Goal: Check status: Check status

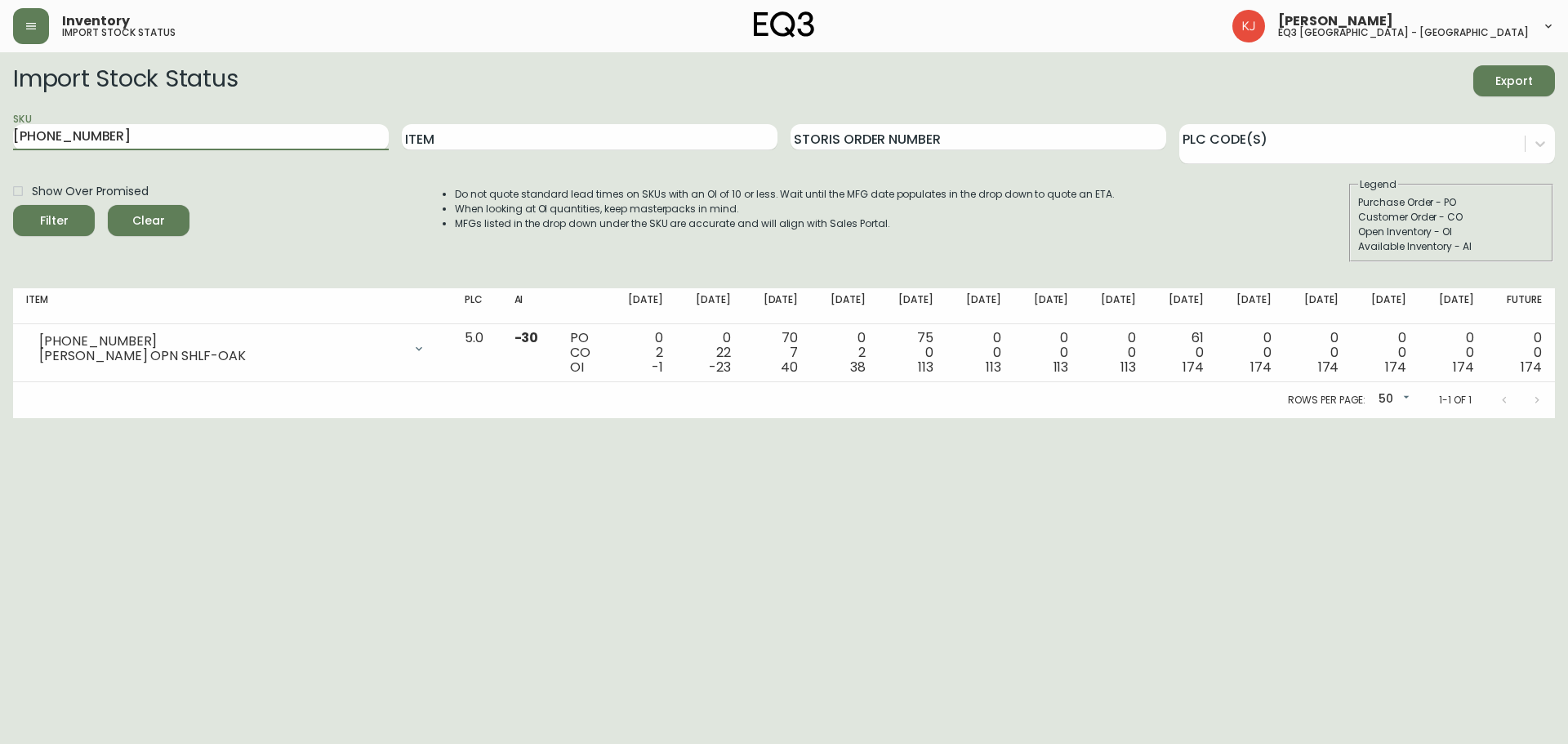
drag, startPoint x: 110, startPoint y: 127, endPoint x: 0, endPoint y: 127, distance: 110.0
click at [0, 127] on main "Import Stock Status Export SKU [PHONE_NUMBER] Item Storis Order Number PLC Code…" at bounding box center [784, 235] width 1568 height 366
paste input "[PHONE_NUMBER]"
click at [13, 205] on button "Filter" at bounding box center [54, 221] width 82 height 31
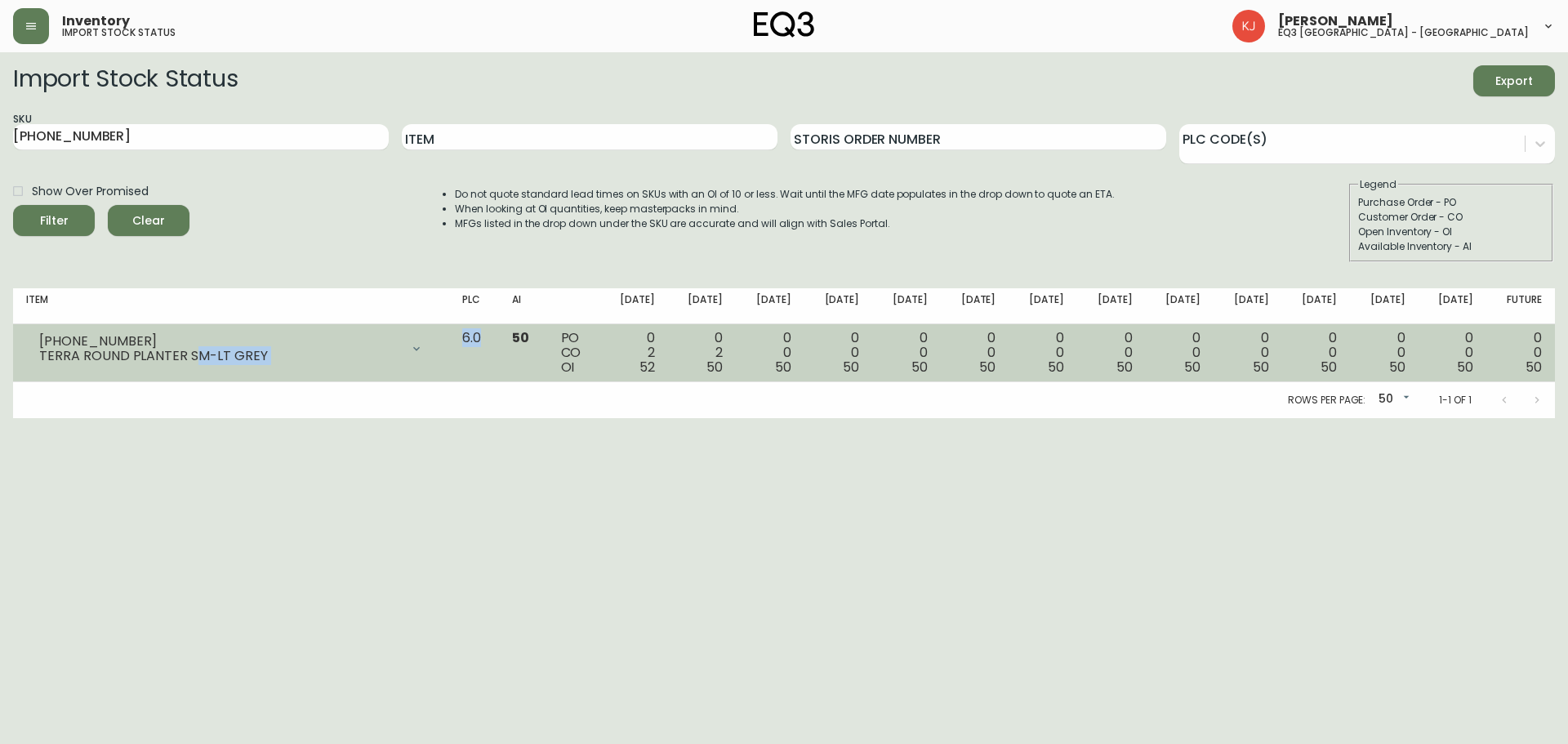
drag, startPoint x: 197, startPoint y: 357, endPoint x: 518, endPoint y: 370, distance: 321.3
click at [518, 370] on tr "[PHONE_NUMBER] TERRA ROUND PLANTER SM-LT GREY Opening Balance 54 ( [DATE] ) Cus…" at bounding box center [783, 353] width 1541 height 58
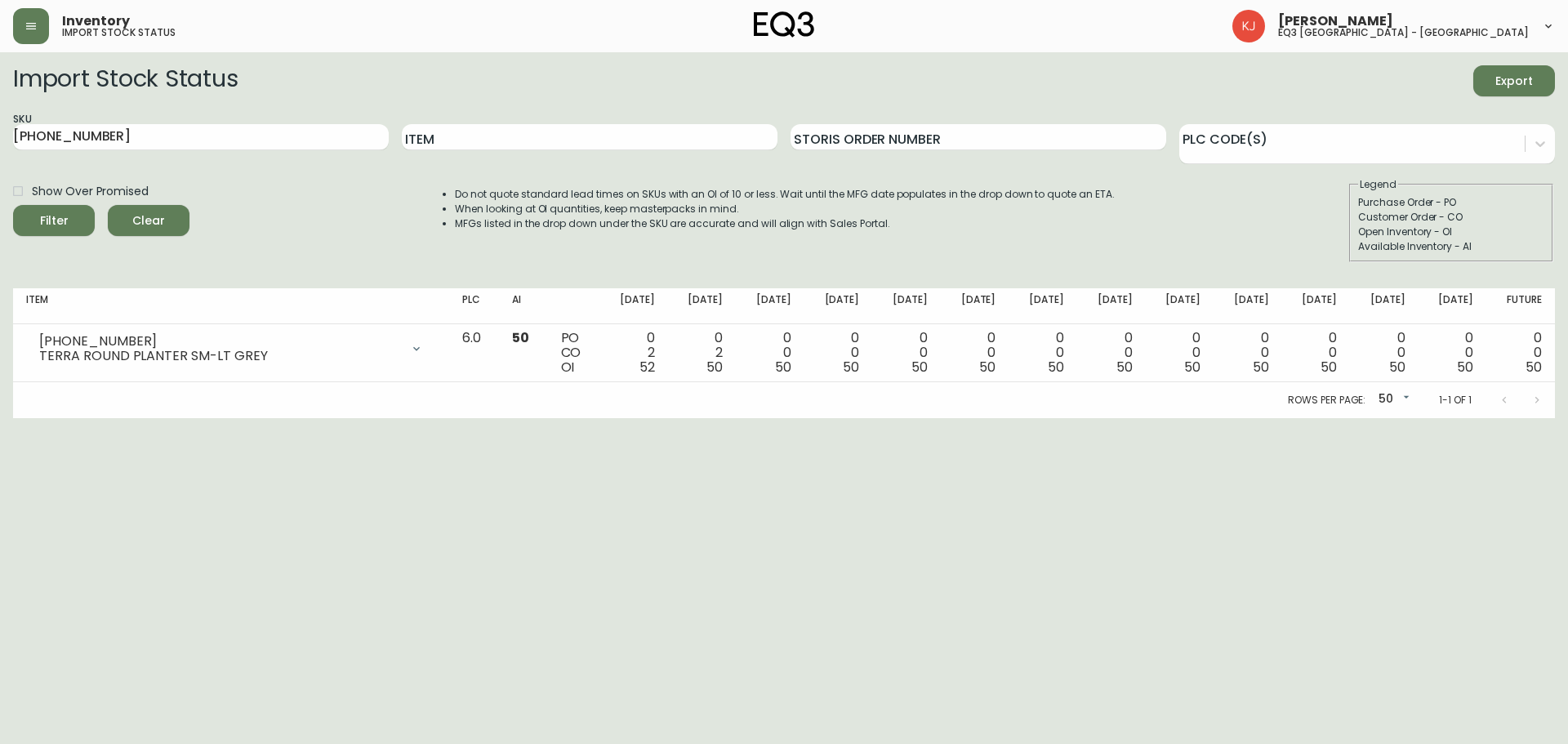
click at [242, 382] on div "Rows per page: 50 50 1-1 of 1" at bounding box center [783, 400] width 1541 height 36
drag, startPoint x: 197, startPoint y: 126, endPoint x: 0, endPoint y: 177, distance: 203.5
click at [0, 177] on main "Import Stock Status Export SKU [PHONE_NUMBER] Item Storis Order Number PLC Code…" at bounding box center [784, 235] width 1568 height 366
paste input "10-739-6"
type input "[PHONE_NUMBER]"
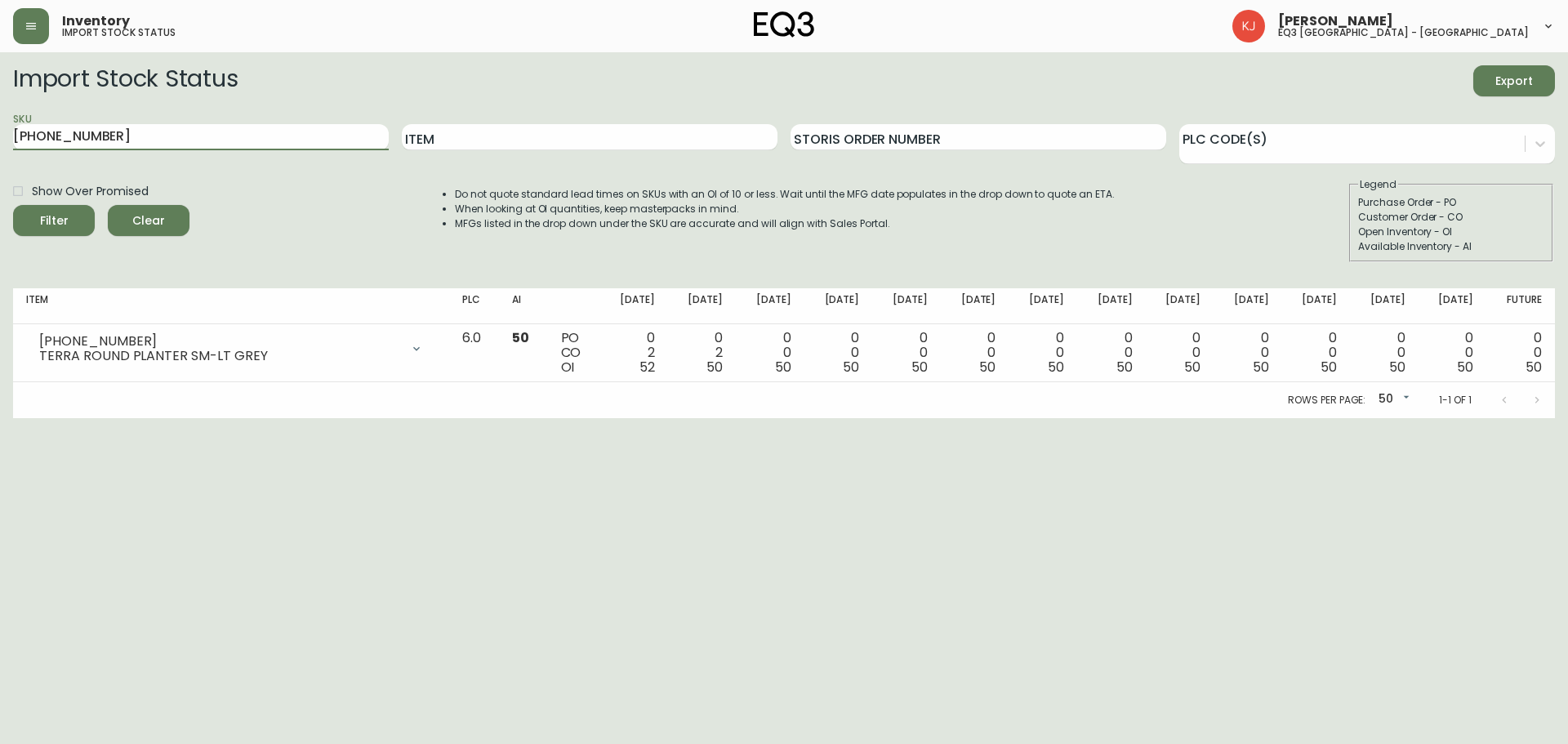
click at [13, 205] on button "Filter" at bounding box center [54, 221] width 82 height 31
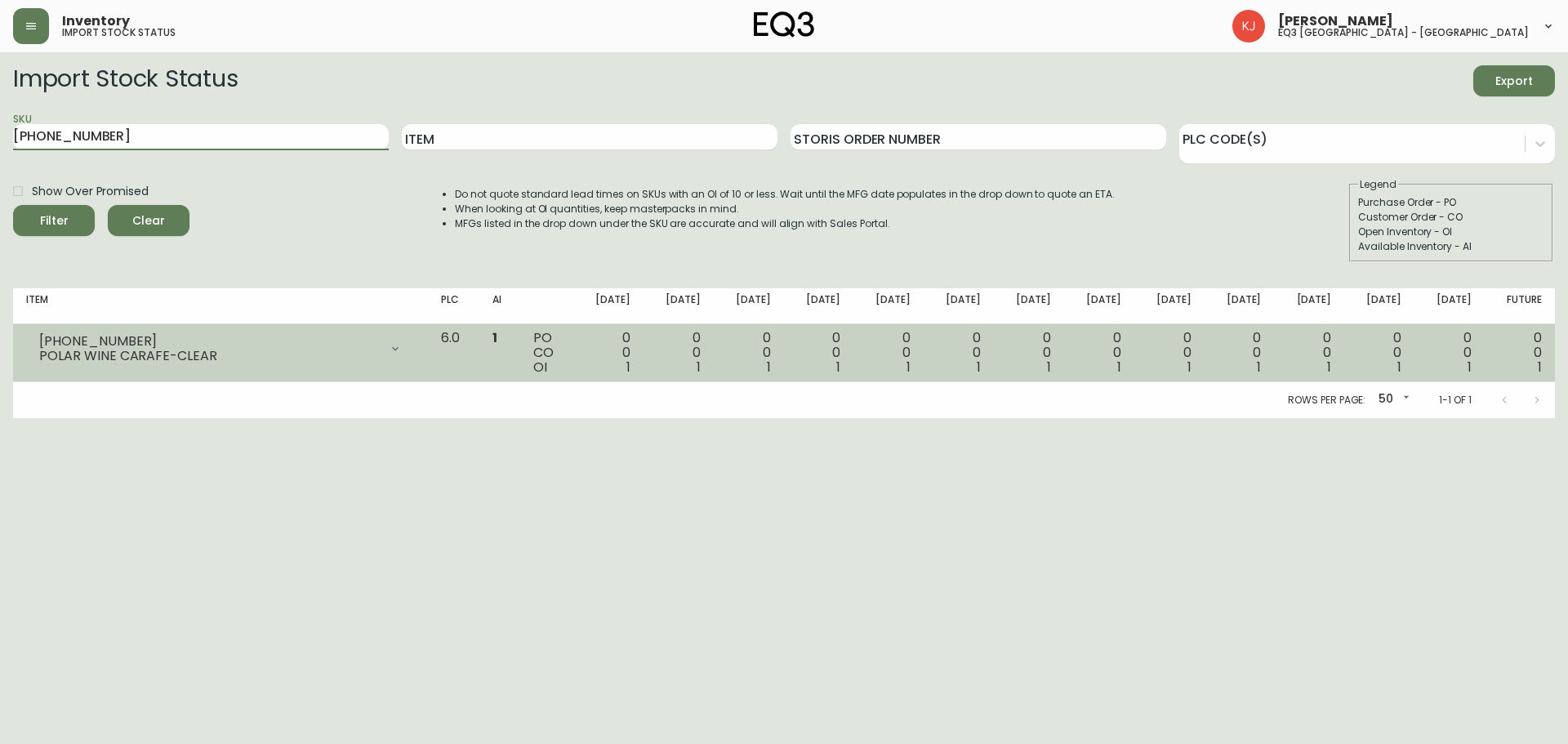
click at [807, 340] on td "0 0 1" at bounding box center [819, 353] width 70 height 58
click at [630, 354] on div "0 0 1" at bounding box center [609, 353] width 44 height 44
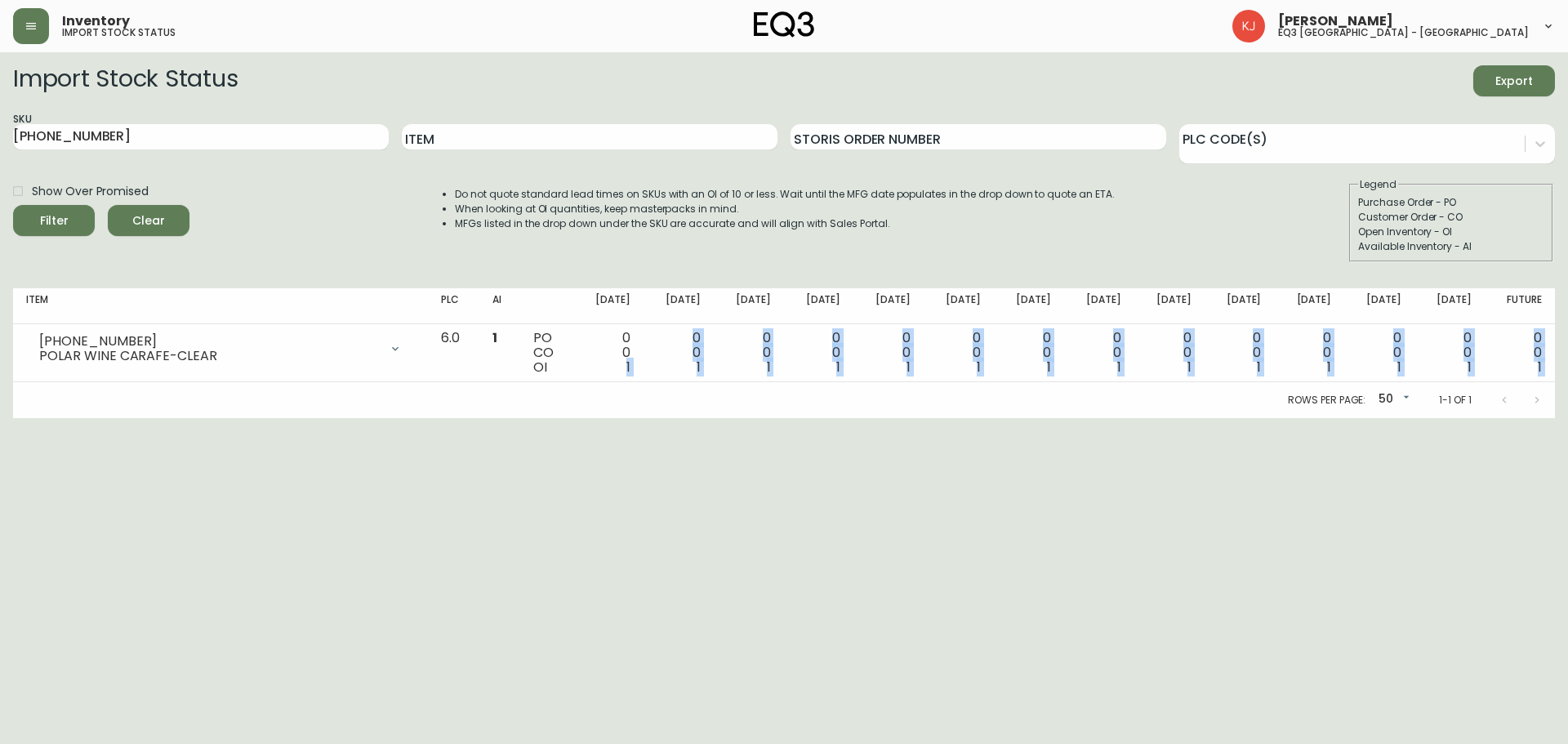
drag, startPoint x: 645, startPoint y: 371, endPoint x: 650, endPoint y: 387, distance: 16.8
click at [650, 387] on div "Item PLC AI [DATE] Oct [DATE] [DATE] Nov [DATE] Nov [DATE] Dec [DATE] Dec [DATE…" at bounding box center [783, 353] width 1541 height 130
